Goal: Task Accomplishment & Management: Complete application form

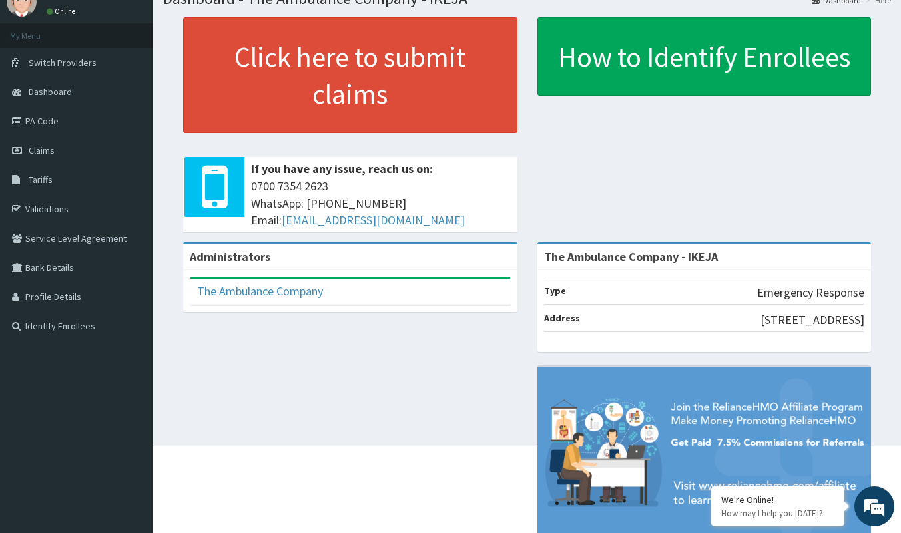
scroll to position [32, 0]
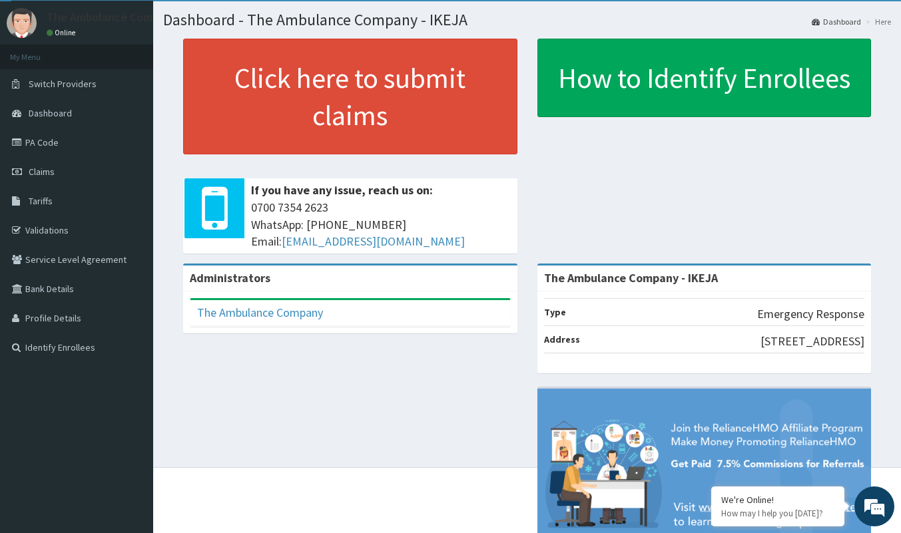
click at [47, 179] on link "Claims" at bounding box center [76, 171] width 153 height 29
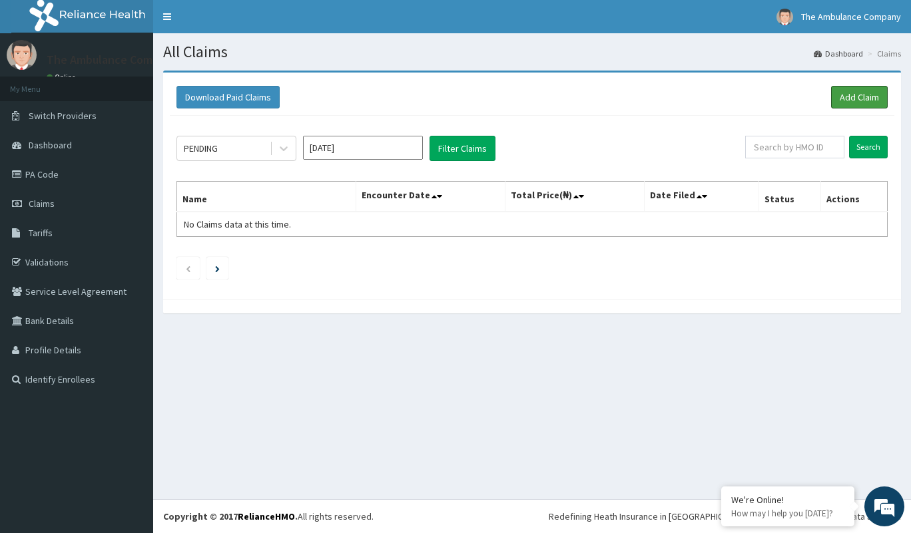
click at [851, 98] on link "Add Claim" at bounding box center [859, 97] width 57 height 23
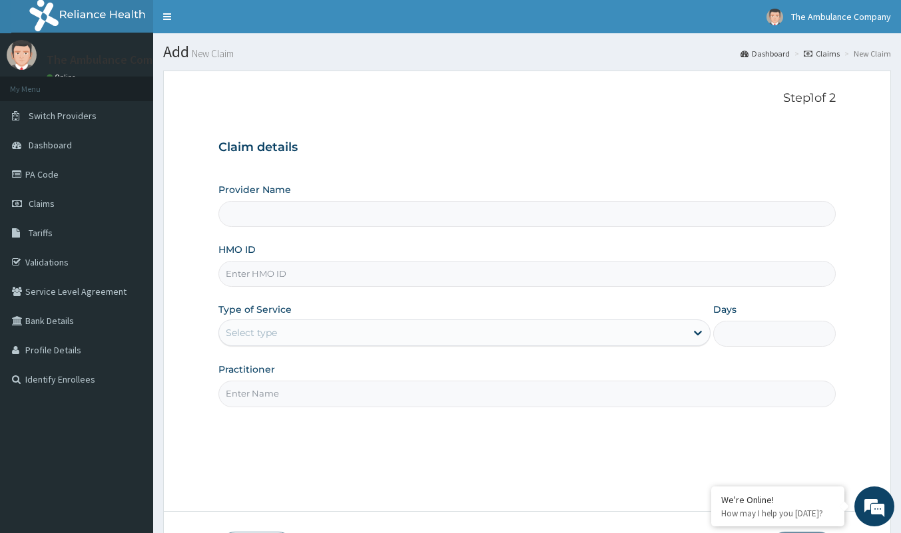
type input "The Ambulance Company - IKEJA"
click at [262, 218] on input "The Ambulance Company - IKEJA" at bounding box center [526, 214] width 617 height 26
click at [256, 216] on input "The Ambulance Company - IKEJA" at bounding box center [526, 214] width 617 height 26
click at [260, 265] on input "HMO ID" at bounding box center [526, 274] width 617 height 26
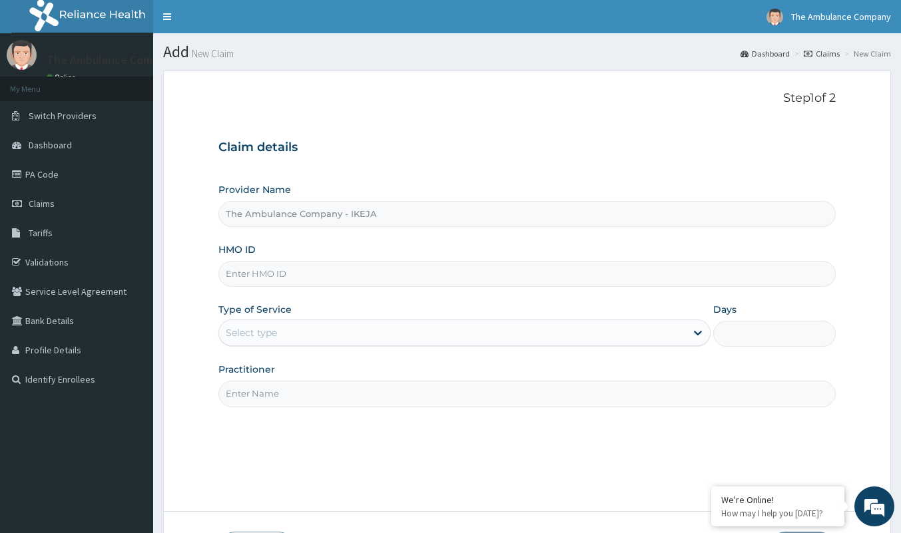
type input "AGO/10179/A"
click at [259, 329] on div "Select type" at bounding box center [251, 332] width 51 height 13
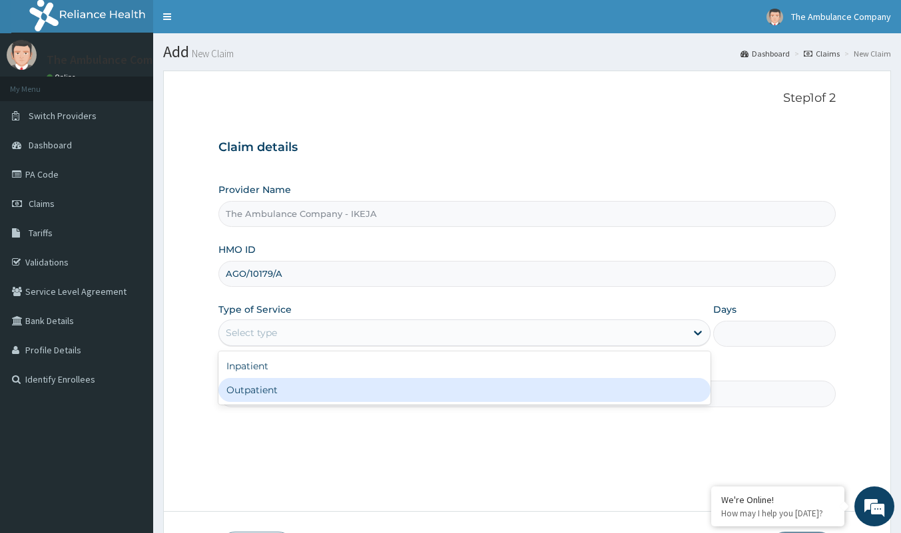
click at [298, 383] on div "Outpatient" at bounding box center [464, 390] width 492 height 24
type input "1"
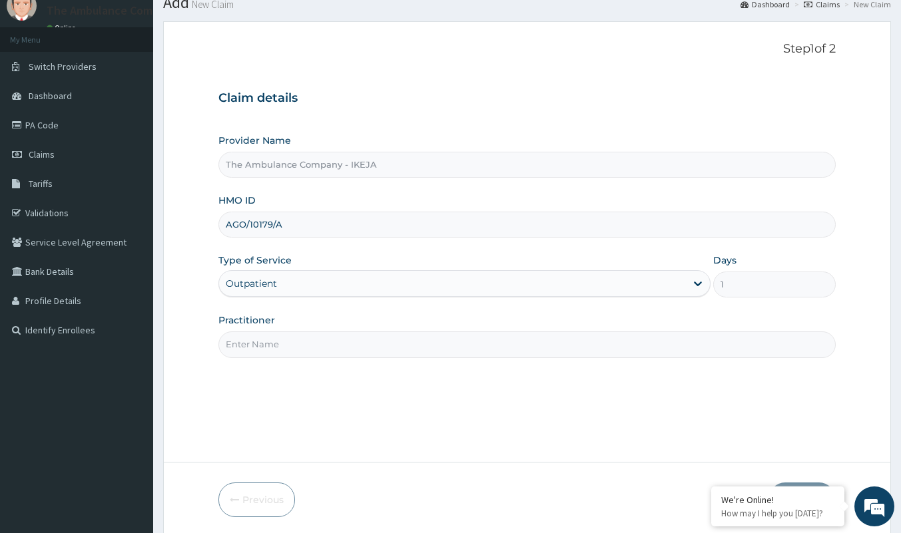
scroll to position [98, 0]
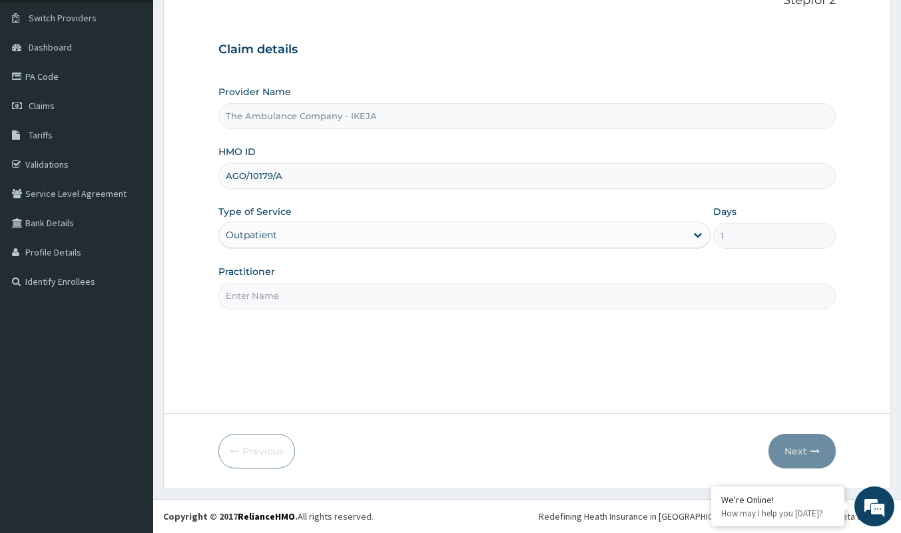
click at [257, 304] on input "Practitioner" at bounding box center [526, 296] width 617 height 26
type input "NONE"
click at [812, 441] on button "Next" at bounding box center [801, 451] width 67 height 35
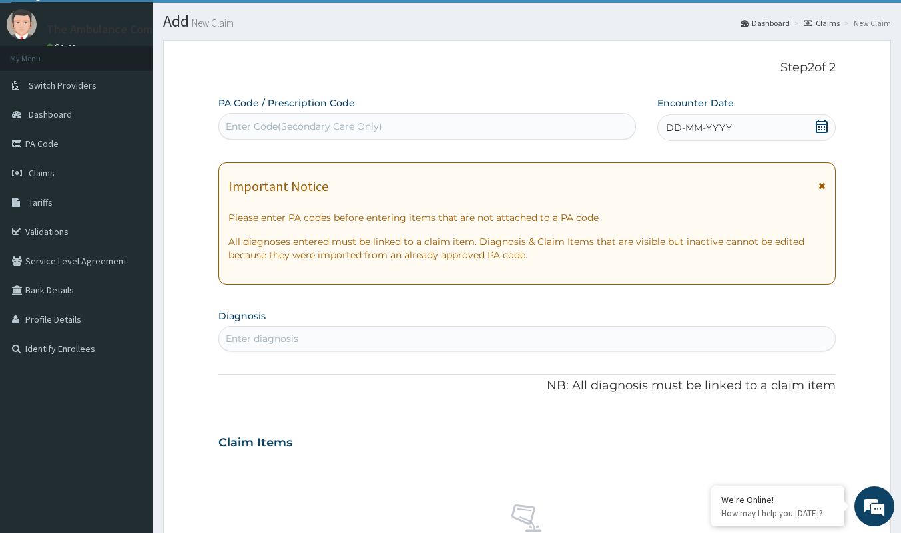
scroll to position [0, 0]
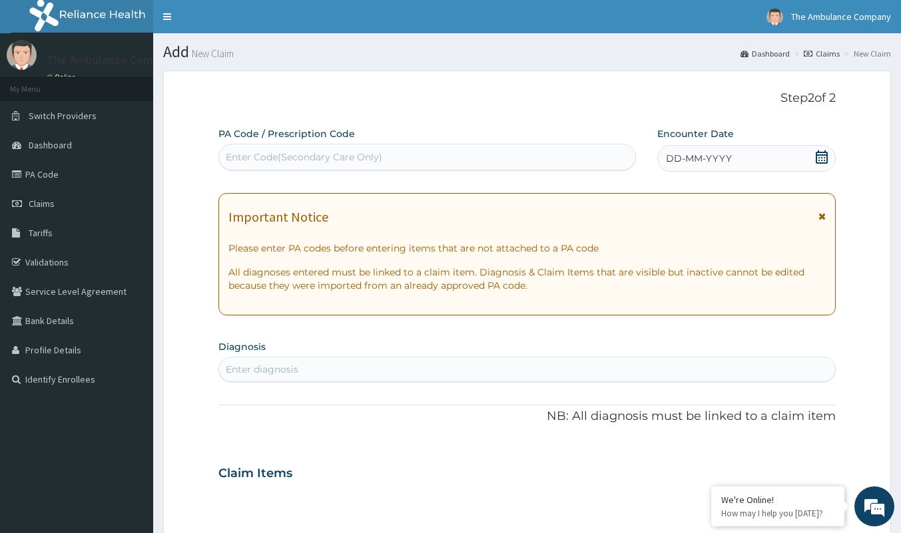
click at [255, 150] on div "Enter Code(Secondary Care Only)" at bounding box center [304, 156] width 156 height 13
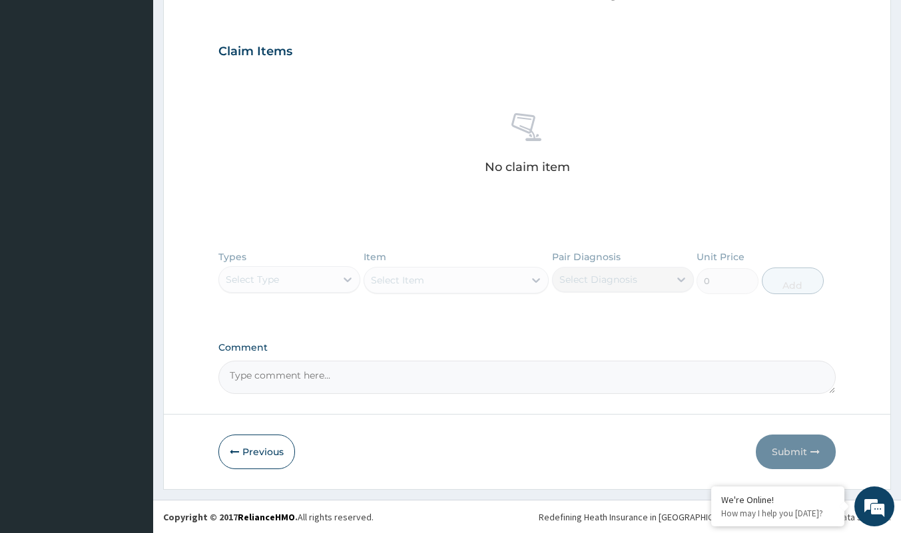
scroll to position [423, 0]
click at [319, 276] on div "Types Select Type Item Select Item Pair Diagnosis Select Diagnosis Unit Price 0…" at bounding box center [526, 281] width 617 height 77
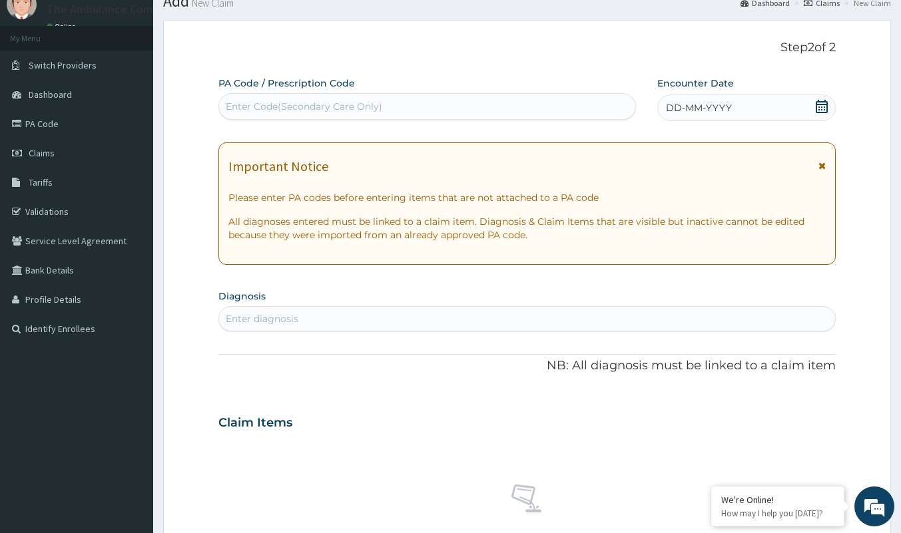
scroll to position [67, 0]
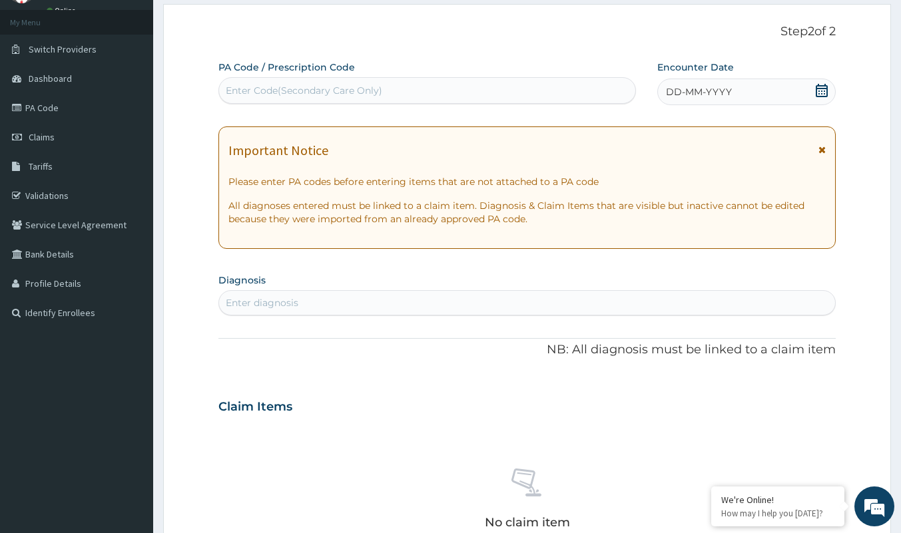
click at [55, 148] on link "Claims" at bounding box center [76, 136] width 153 height 29
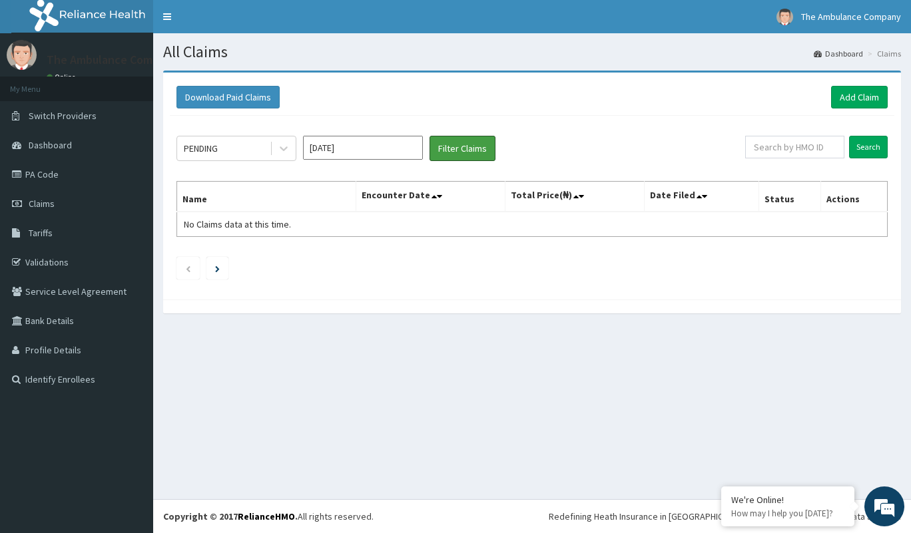
click at [469, 154] on button "Filter Claims" at bounding box center [462, 148] width 66 height 25
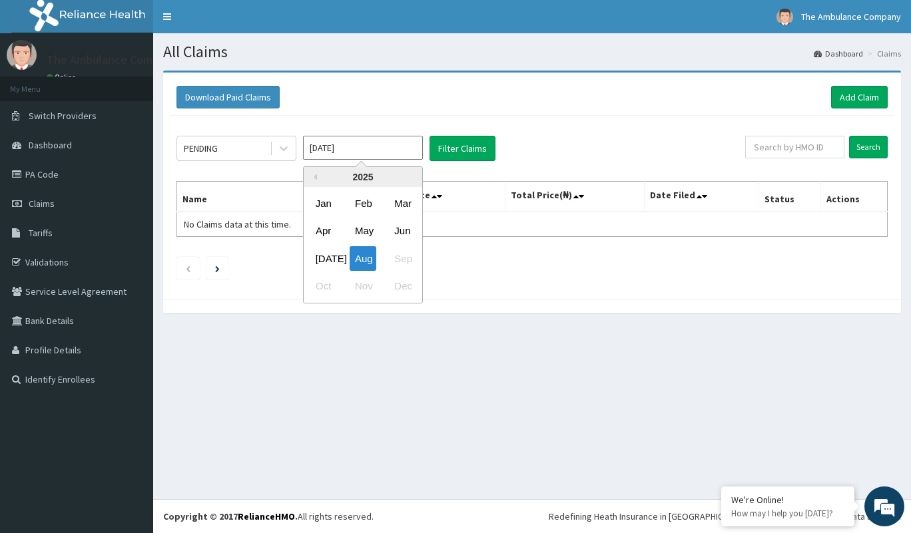
drag, startPoint x: 322, startPoint y: 148, endPoint x: 295, endPoint y: 143, distance: 27.8
click at [321, 148] on input "Aug 2025" at bounding box center [363, 148] width 120 height 24
click at [369, 212] on div "Feb" at bounding box center [363, 203] width 27 height 25
type input "Feb 2025"
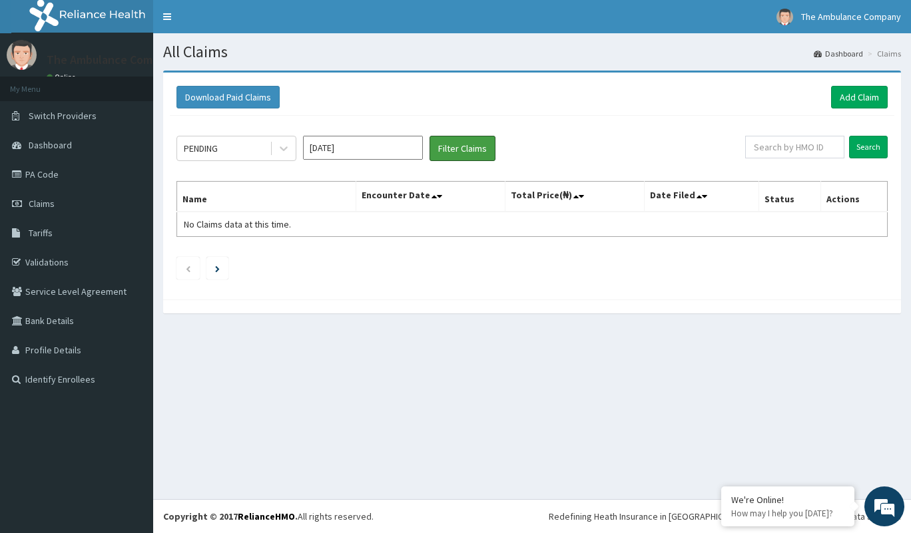
click at [451, 158] on button "Filter Claims" at bounding box center [462, 148] width 66 height 25
click at [457, 144] on button "Filter Claims" at bounding box center [462, 148] width 66 height 25
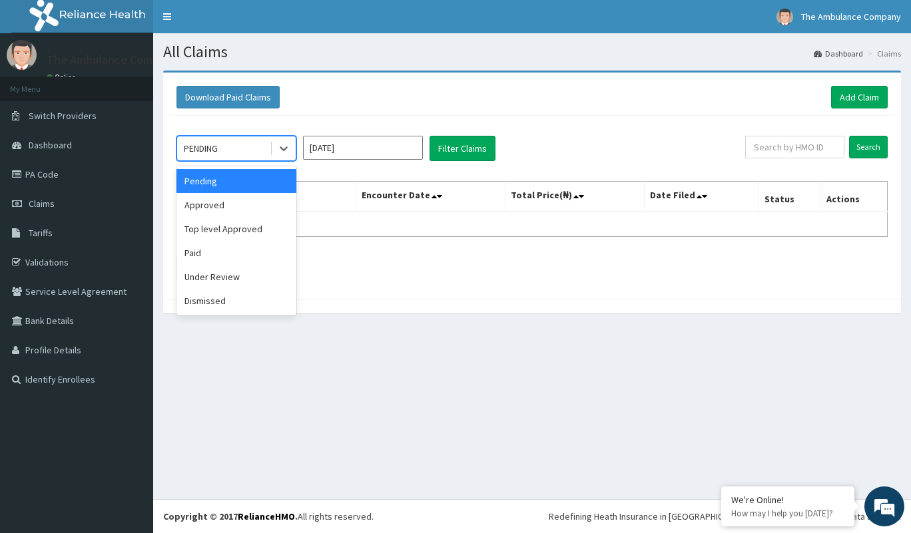
click at [282, 151] on icon at bounding box center [283, 148] width 13 height 13
click at [239, 198] on div "Approved" at bounding box center [236, 205] width 120 height 24
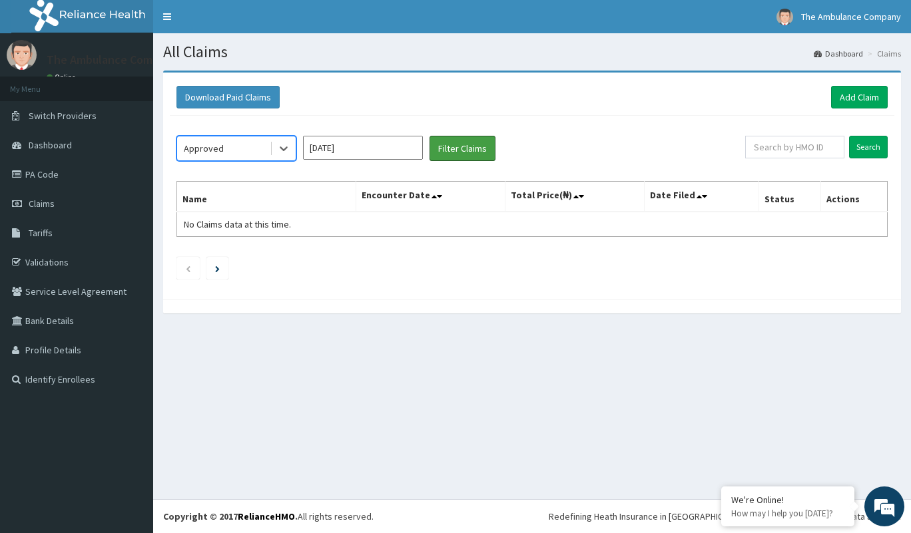
click at [465, 158] on button "Filter Claims" at bounding box center [462, 148] width 66 height 25
click at [286, 149] on icon at bounding box center [283, 148] width 13 height 13
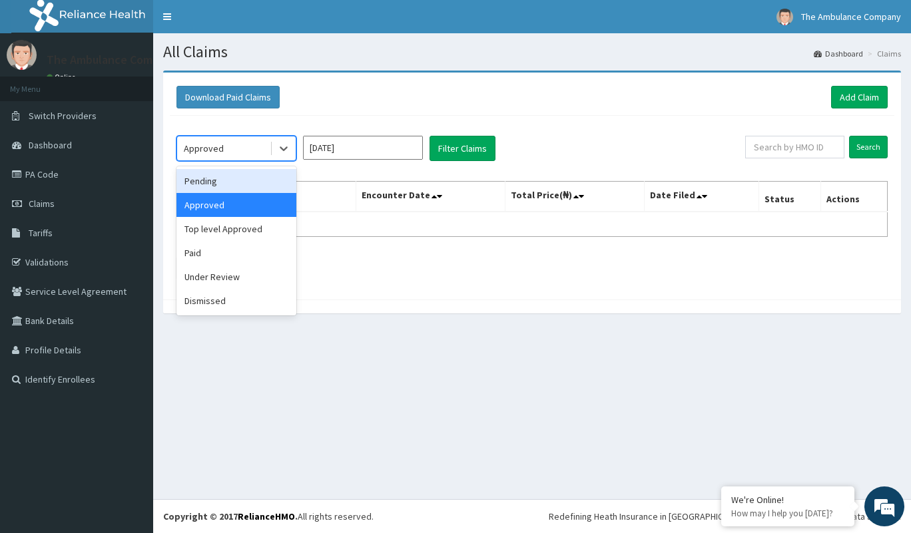
click at [239, 175] on div "Pending" at bounding box center [236, 181] width 120 height 24
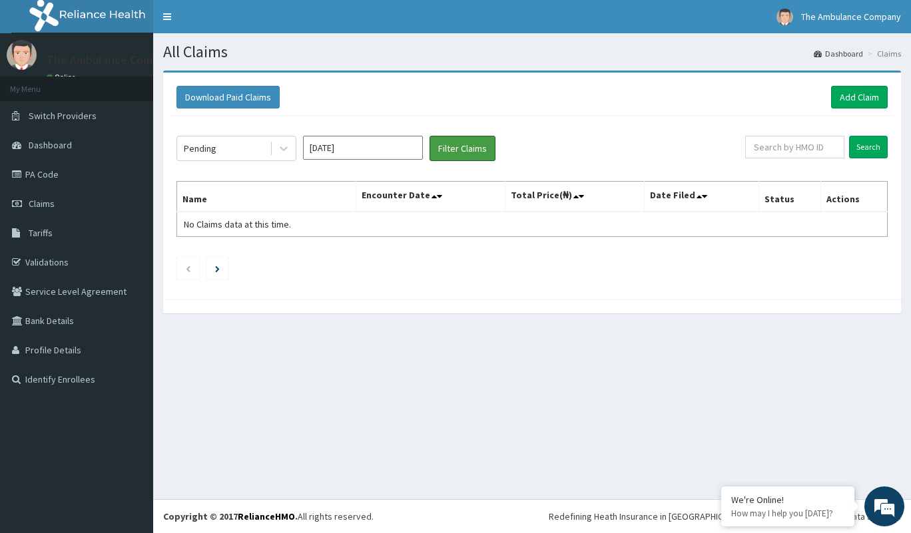
drag, startPoint x: 484, startPoint y: 152, endPoint x: 477, endPoint y: 154, distance: 7.2
click at [477, 154] on button "Filter Claims" at bounding box center [462, 148] width 66 height 25
click at [285, 148] on icon at bounding box center [283, 148] width 13 height 13
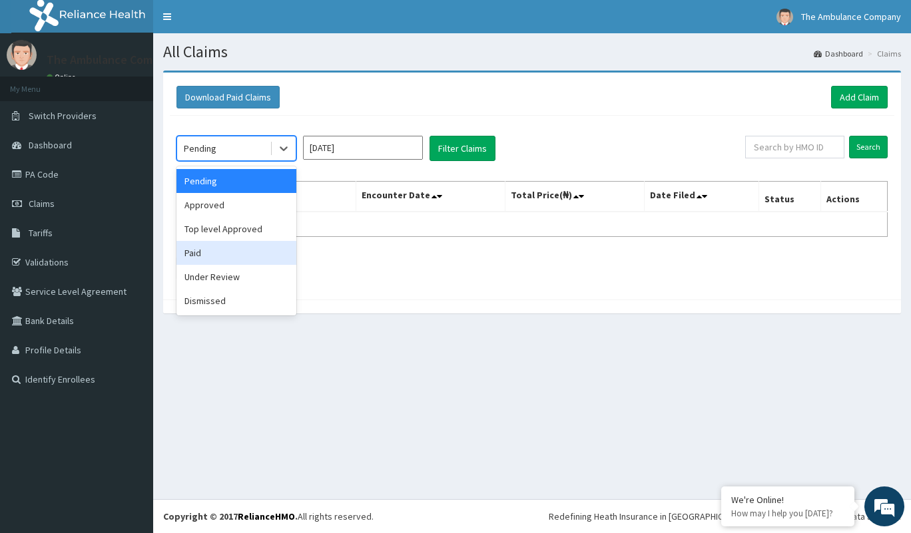
click at [225, 262] on div "Paid" at bounding box center [236, 253] width 120 height 24
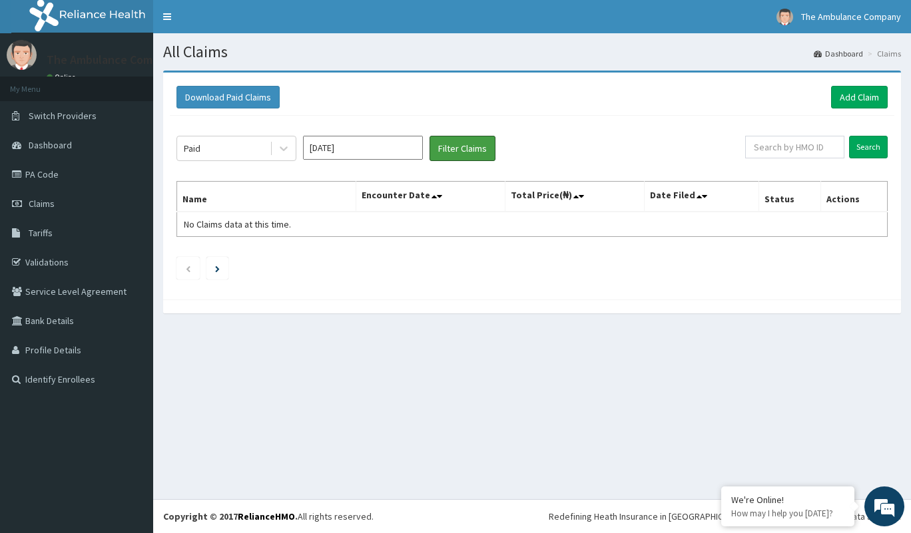
click at [467, 150] on button "Filter Claims" at bounding box center [462, 148] width 66 height 25
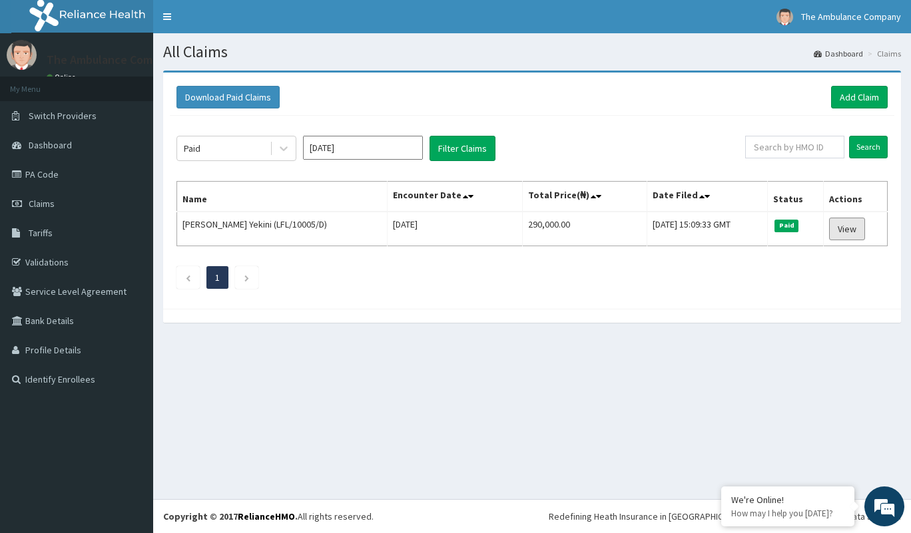
click at [851, 228] on link "View" at bounding box center [847, 229] width 36 height 23
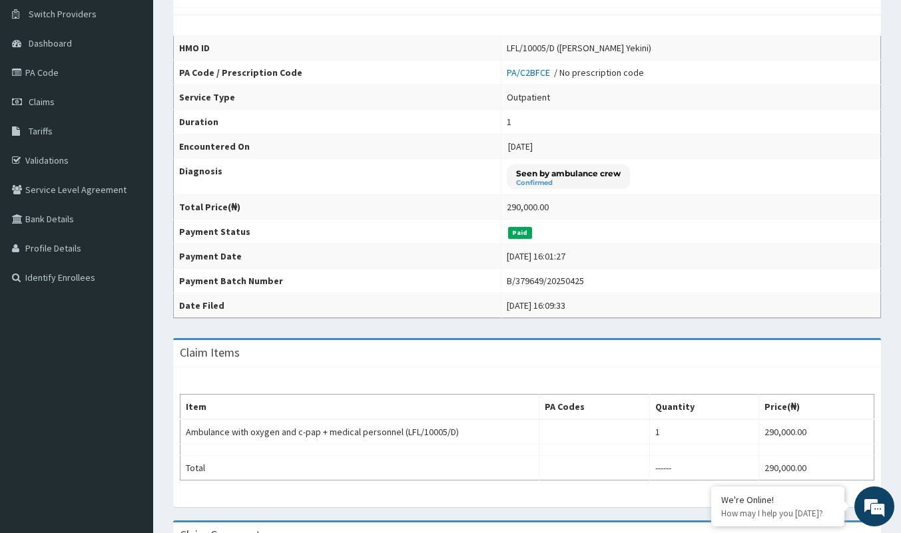
scroll to position [60, 0]
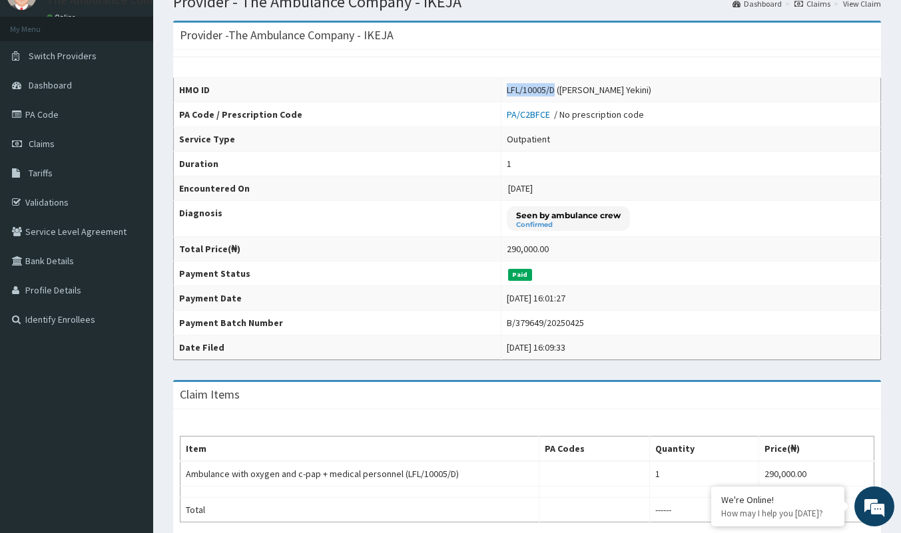
drag, startPoint x: 491, startPoint y: 87, endPoint x: 540, endPoint y: 90, distance: 48.7
click at [540, 90] on div "LFL/10005/D ([PERSON_NAME] Yekini)" at bounding box center [579, 89] width 144 height 13
copy div "LFL/10005/D"
